Goal: Information Seeking & Learning: Find specific fact

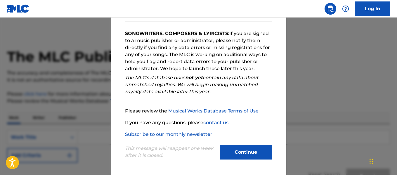
click at [247, 150] on button "Continue" at bounding box center [246, 152] width 53 height 15
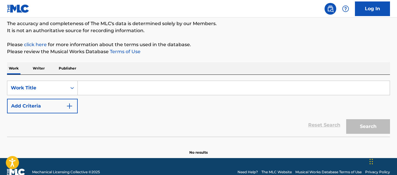
scroll to position [51, 0]
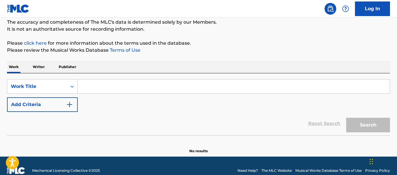
click at [98, 86] on input "Search Form" at bounding box center [234, 86] width 312 height 14
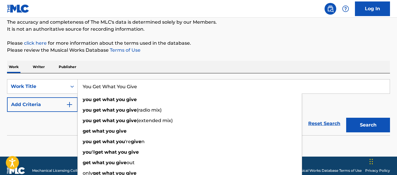
type input "You Get What You Give"
click at [49, 132] on div "Reset Search Search" at bounding box center [198, 123] width 383 height 23
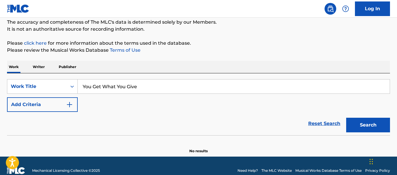
click at [42, 113] on div "Reset Search Search" at bounding box center [198, 123] width 383 height 23
click at [42, 107] on button "Add Criteria" at bounding box center [42, 104] width 71 height 15
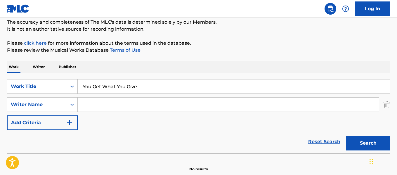
click at [96, 105] on input "Search Form" at bounding box center [228, 105] width 301 height 14
click at [346, 136] on button "Search" at bounding box center [368, 143] width 44 height 15
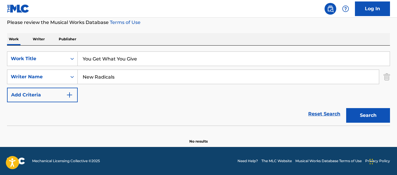
click at [383, 115] on button "Search" at bounding box center [368, 115] width 44 height 15
click at [377, 109] on button "Search" at bounding box center [368, 115] width 44 height 15
click at [375, 113] on button "Search" at bounding box center [368, 115] width 44 height 15
click at [119, 78] on input "New Radicals" at bounding box center [228, 77] width 301 height 14
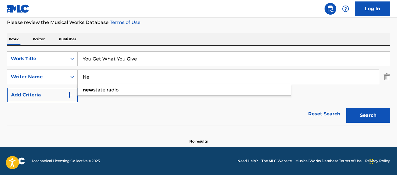
type input "N"
